Goal: Information Seeking & Learning: Learn about a topic

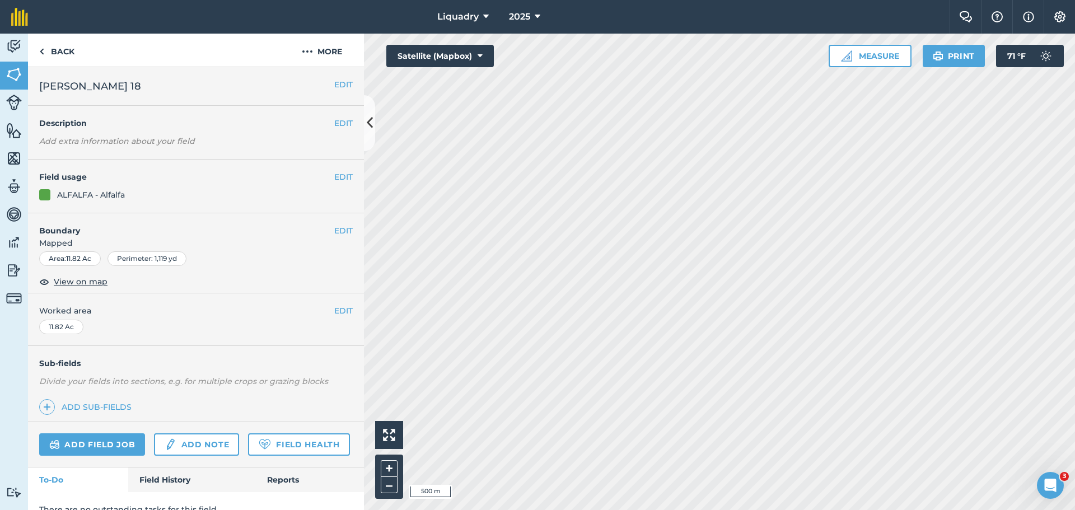
scroll to position [48, 0]
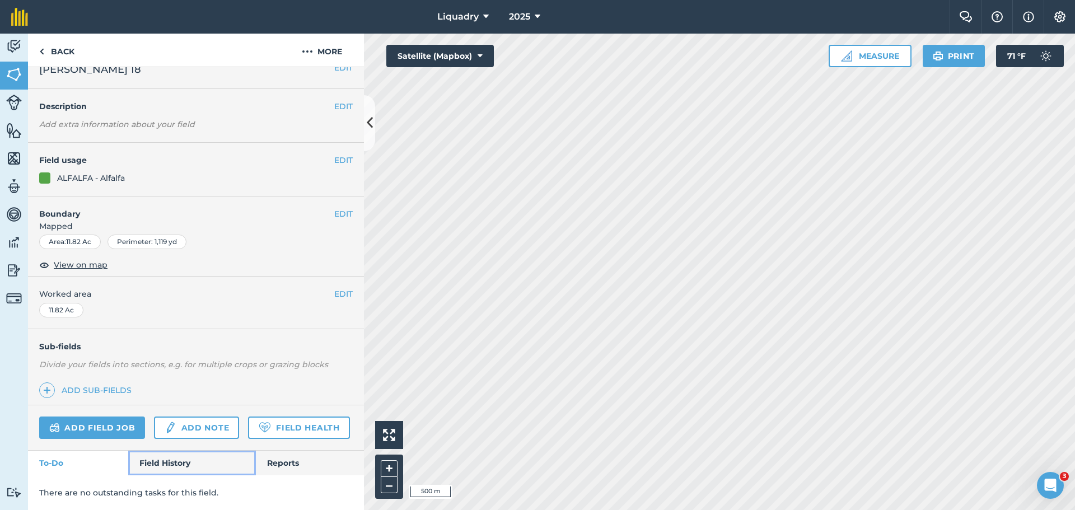
click at [150, 463] on link "Field History" at bounding box center [191, 463] width 127 height 25
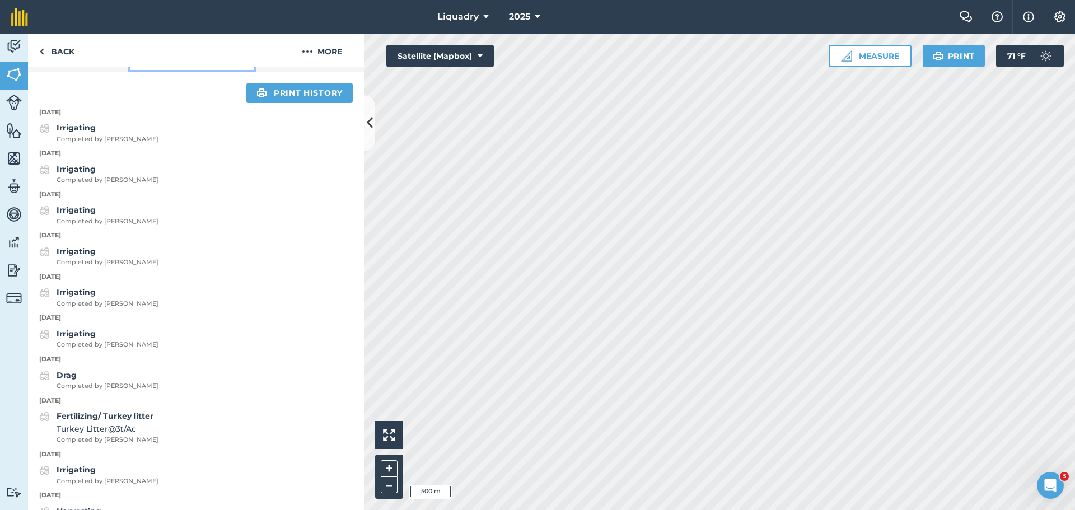
scroll to position [440, 0]
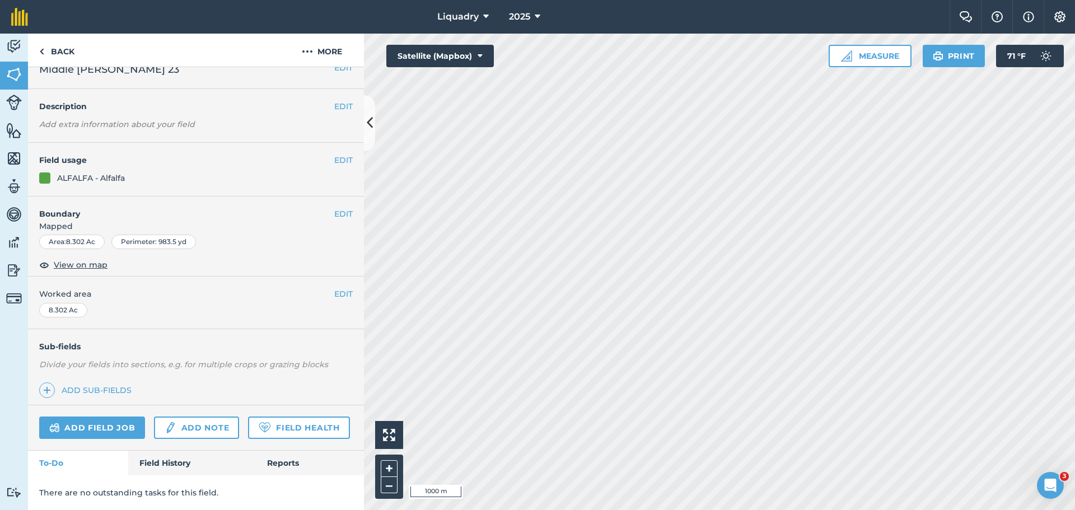
scroll to position [48, 0]
click at [174, 454] on link "Field History" at bounding box center [191, 463] width 127 height 25
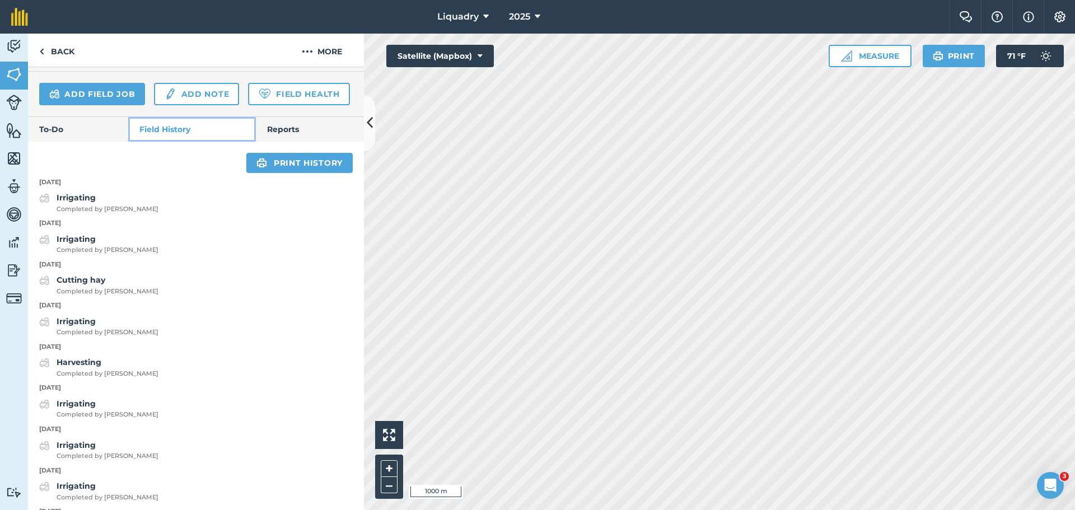
scroll to position [384, 0]
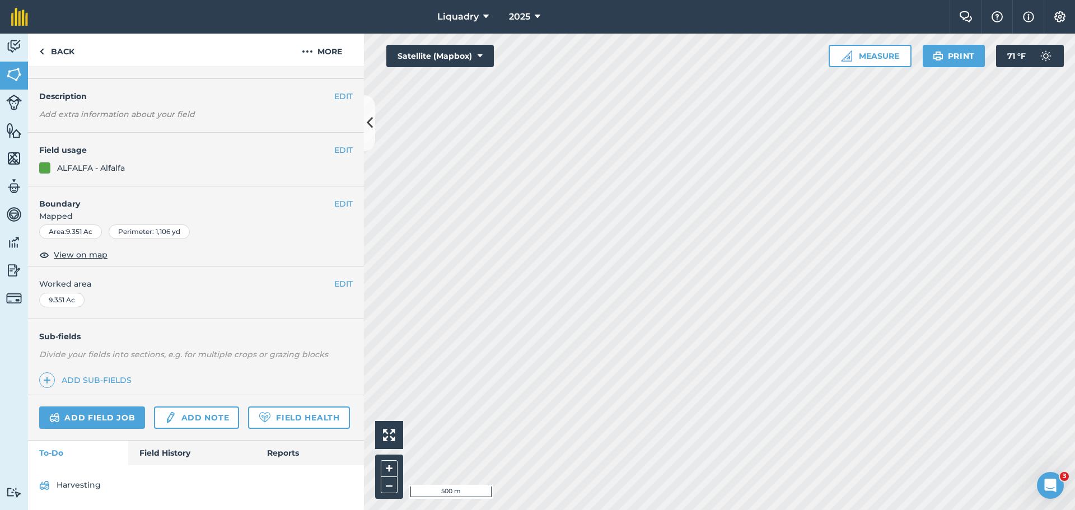
scroll to position [58, 0]
click at [163, 450] on link "Field History" at bounding box center [191, 452] width 127 height 25
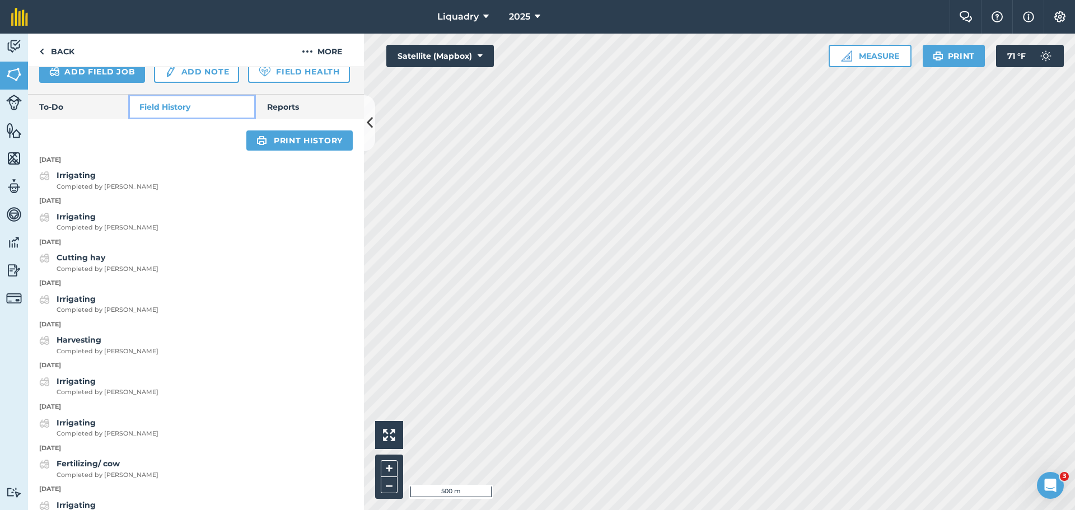
scroll to position [394, 0]
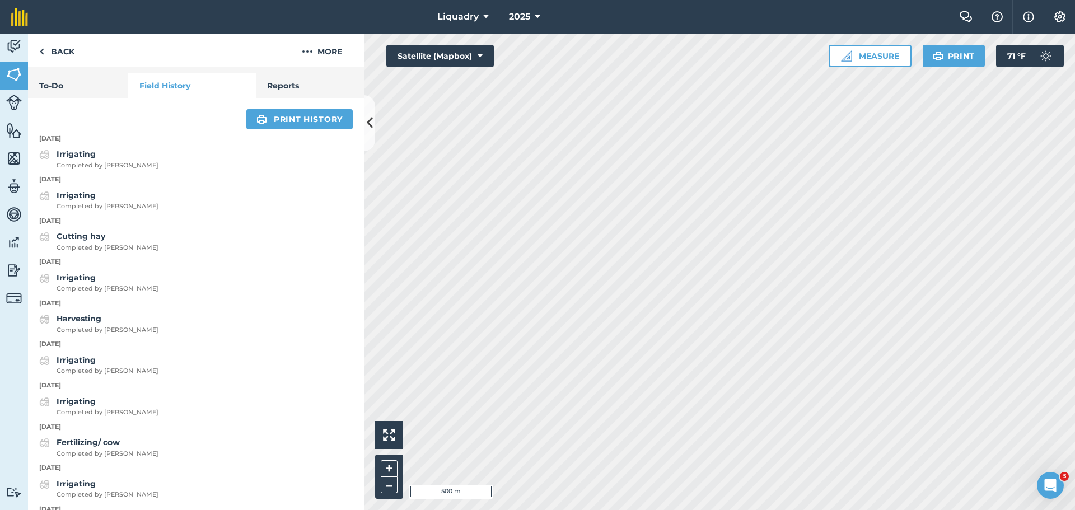
scroll to position [58, 0]
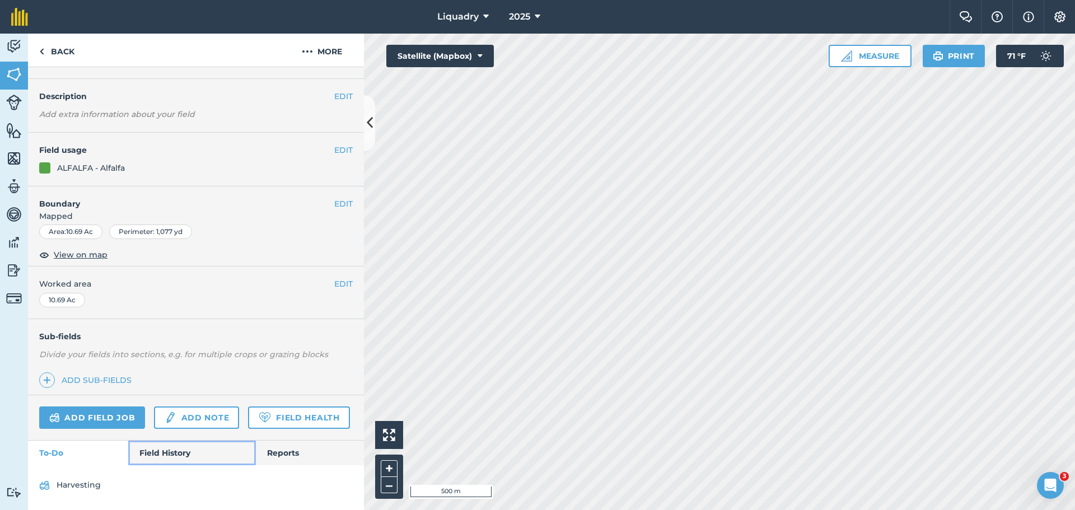
click at [165, 444] on link "Field History" at bounding box center [191, 452] width 127 height 25
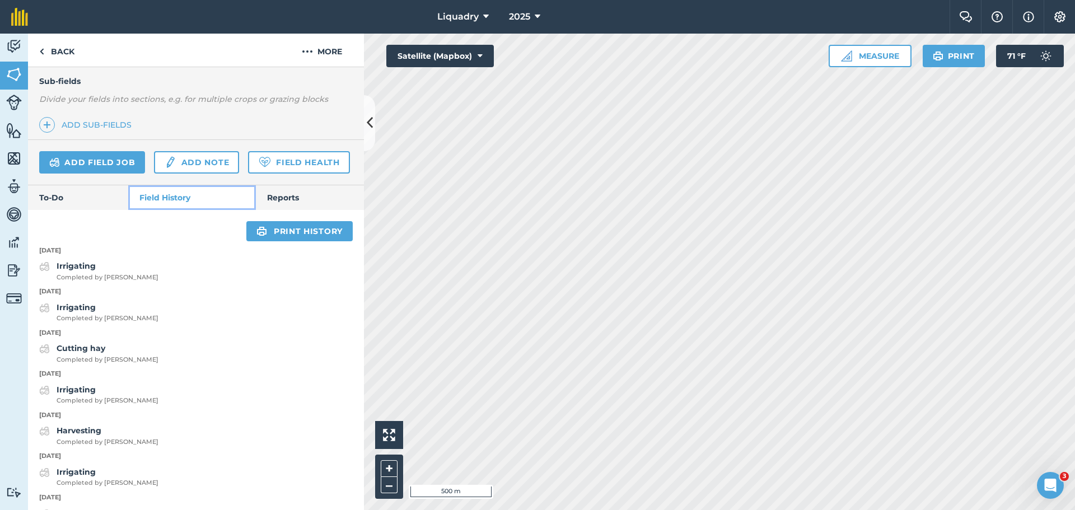
scroll to position [338, 0]
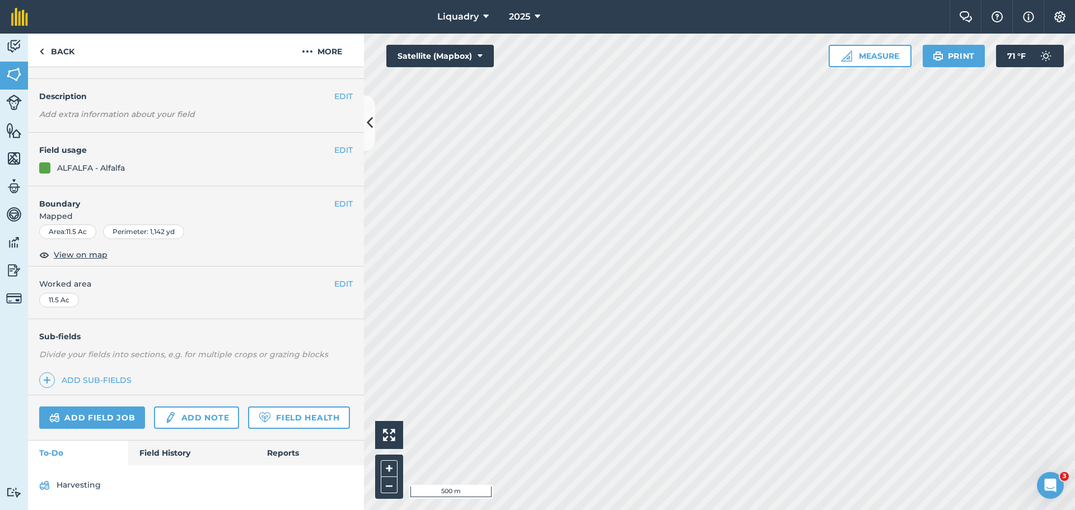
scroll to position [58, 0]
click at [164, 452] on link "Field History" at bounding box center [191, 452] width 127 height 25
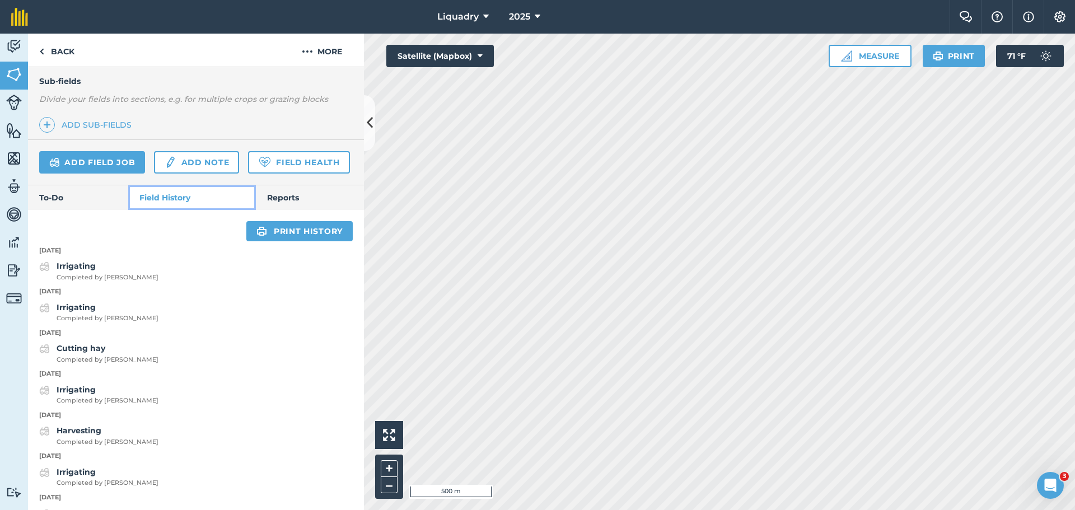
scroll to position [338, 0]
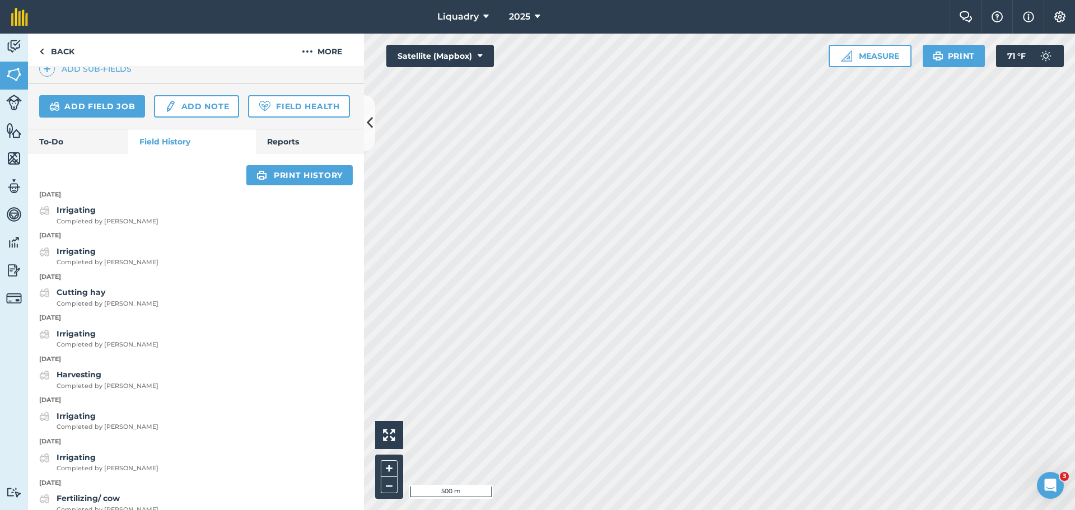
scroll to position [58, 0]
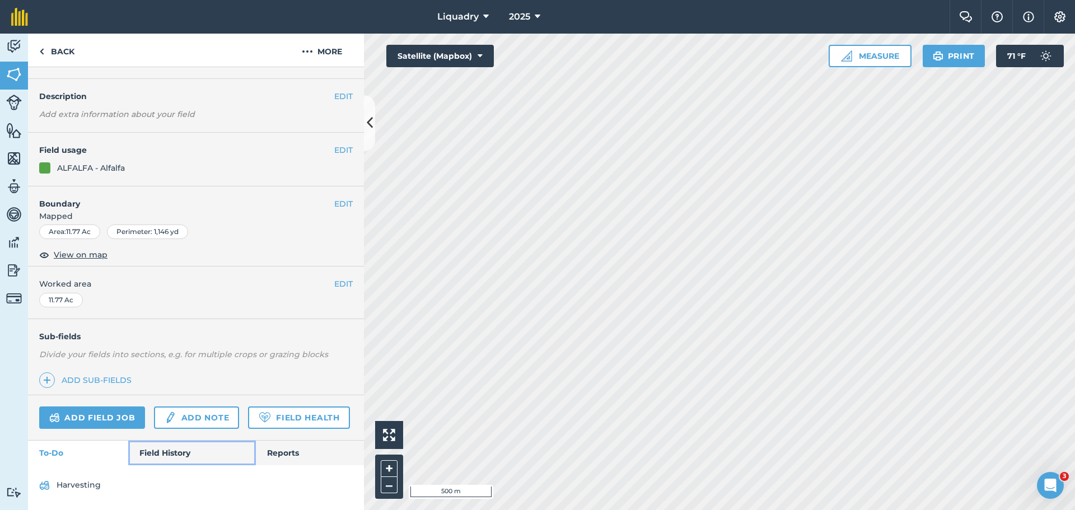
click at [181, 447] on link "Field History" at bounding box center [191, 452] width 127 height 25
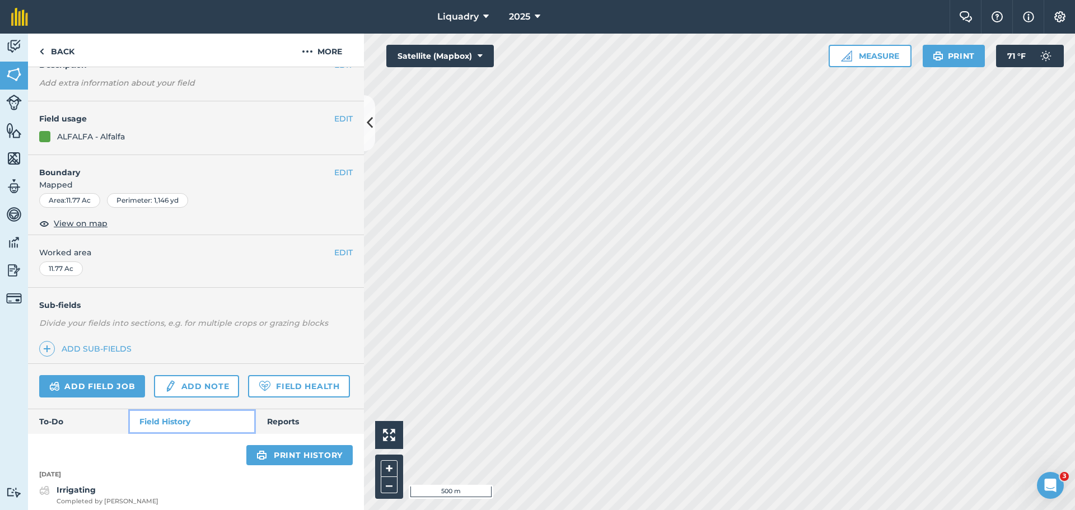
scroll to position [282, 0]
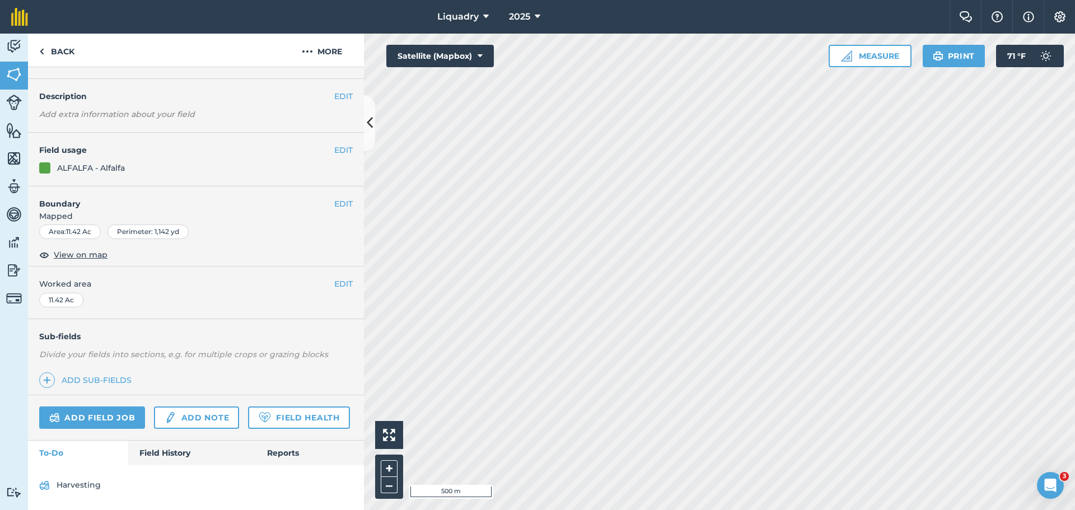
scroll to position [58, 0]
click at [184, 449] on link "Field History" at bounding box center [191, 452] width 127 height 25
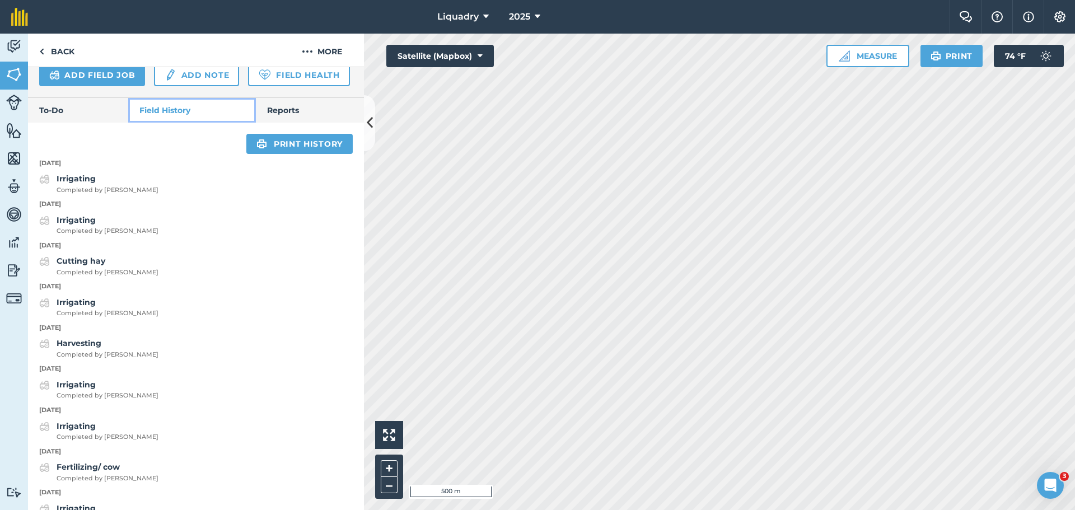
scroll to position [394, 0]
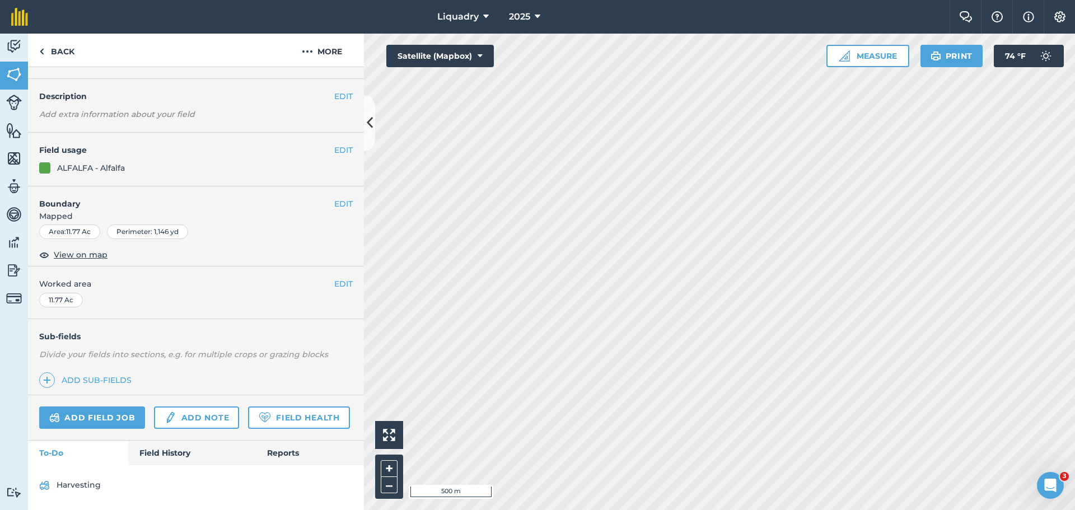
scroll to position [58, 0]
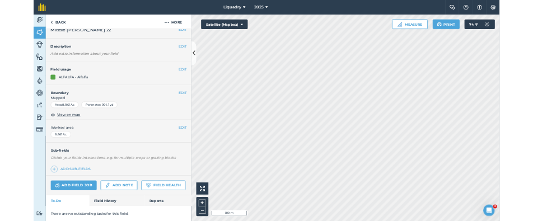
scroll to position [48, 0]
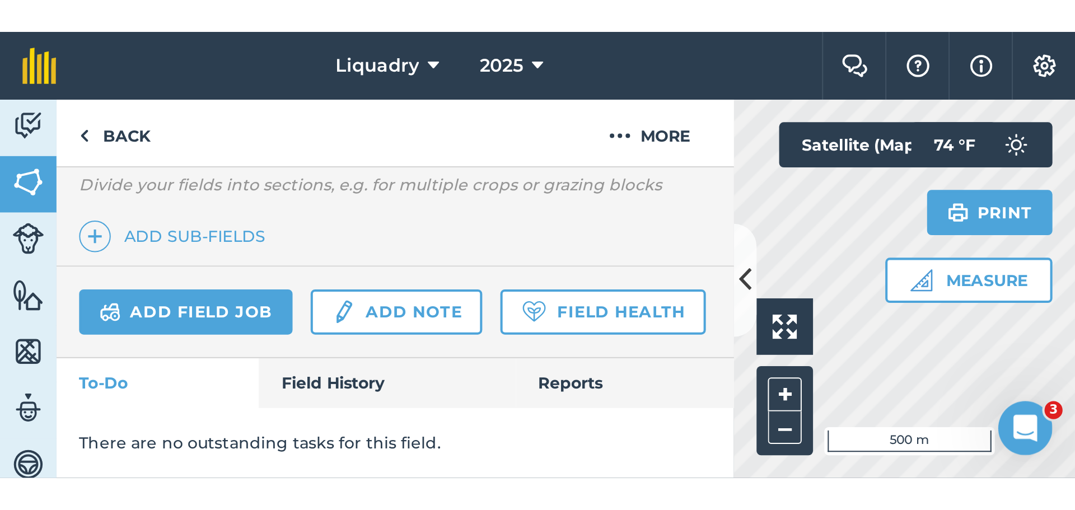
scroll to position [48, 0]
